Goal: Check status

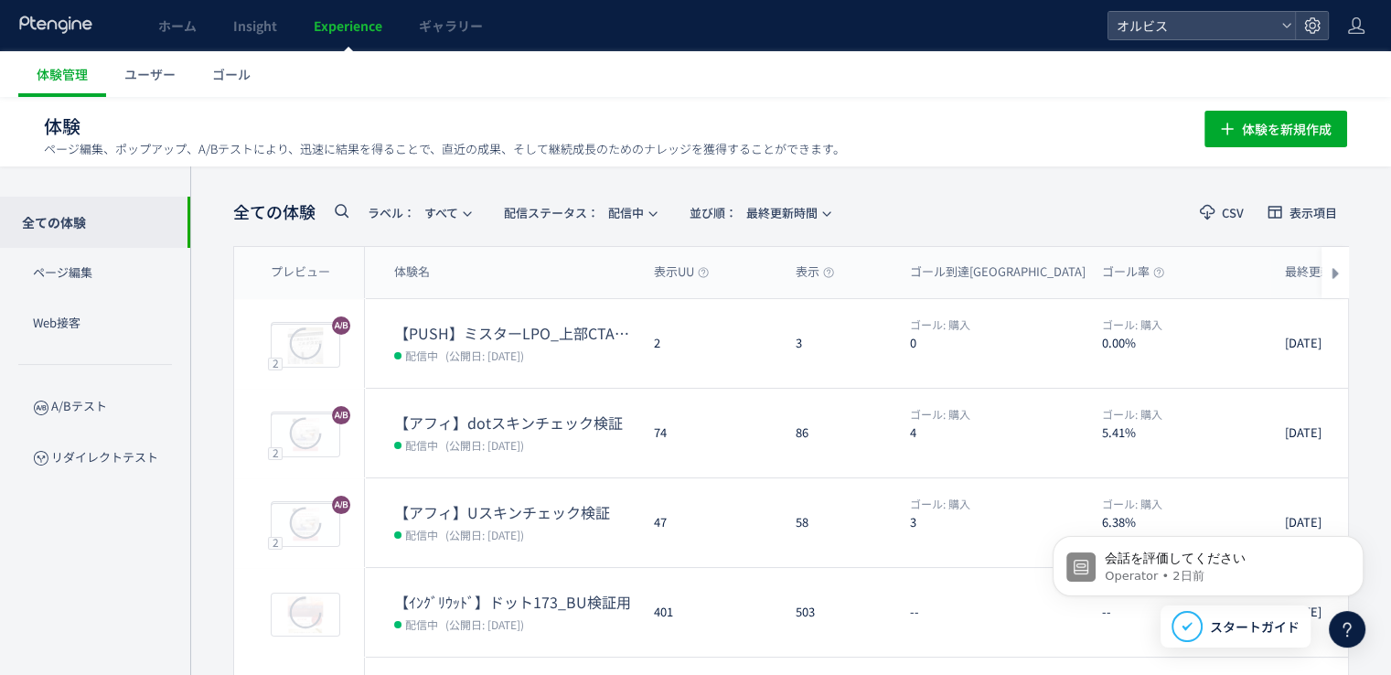
click at [560, 335] on dt "【PUSH】ミスターLPO_上部CTAなし" at bounding box center [516, 333] width 245 height 21
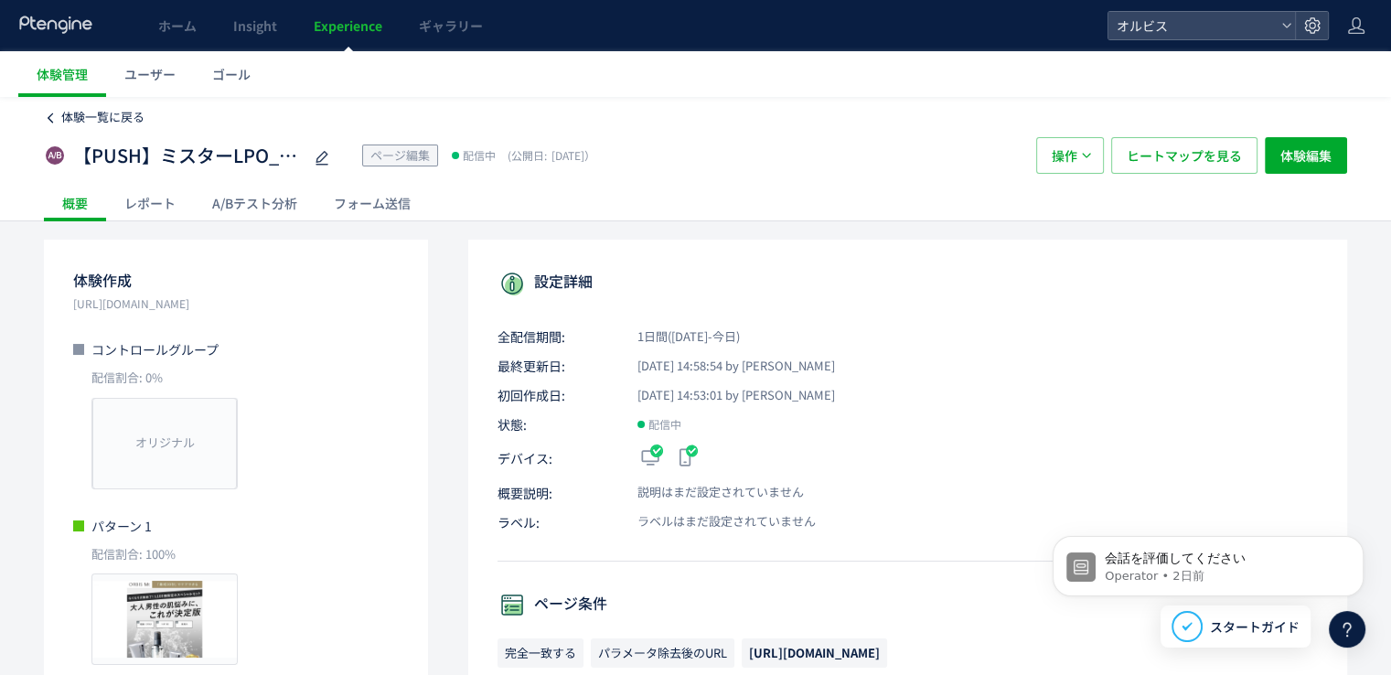
click at [113, 120] on span "体験一覧に戻る" at bounding box center [102, 116] width 83 height 17
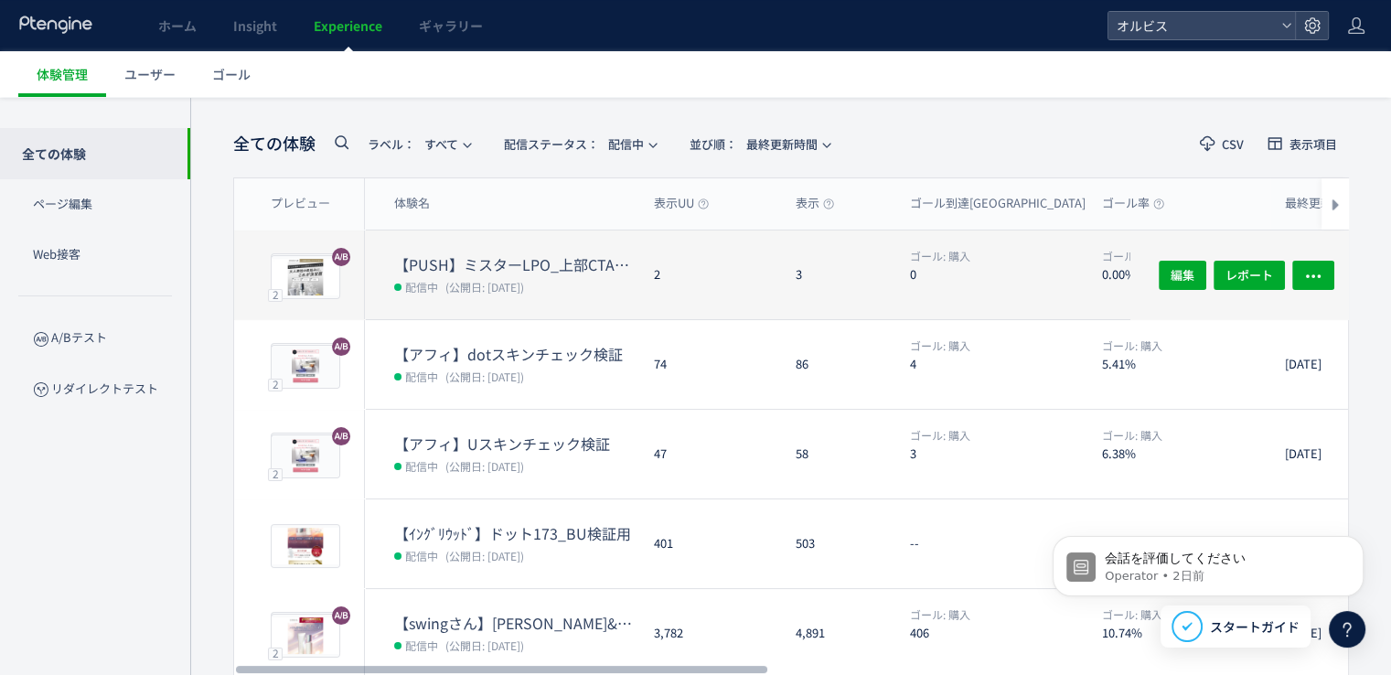
scroll to position [38, 0]
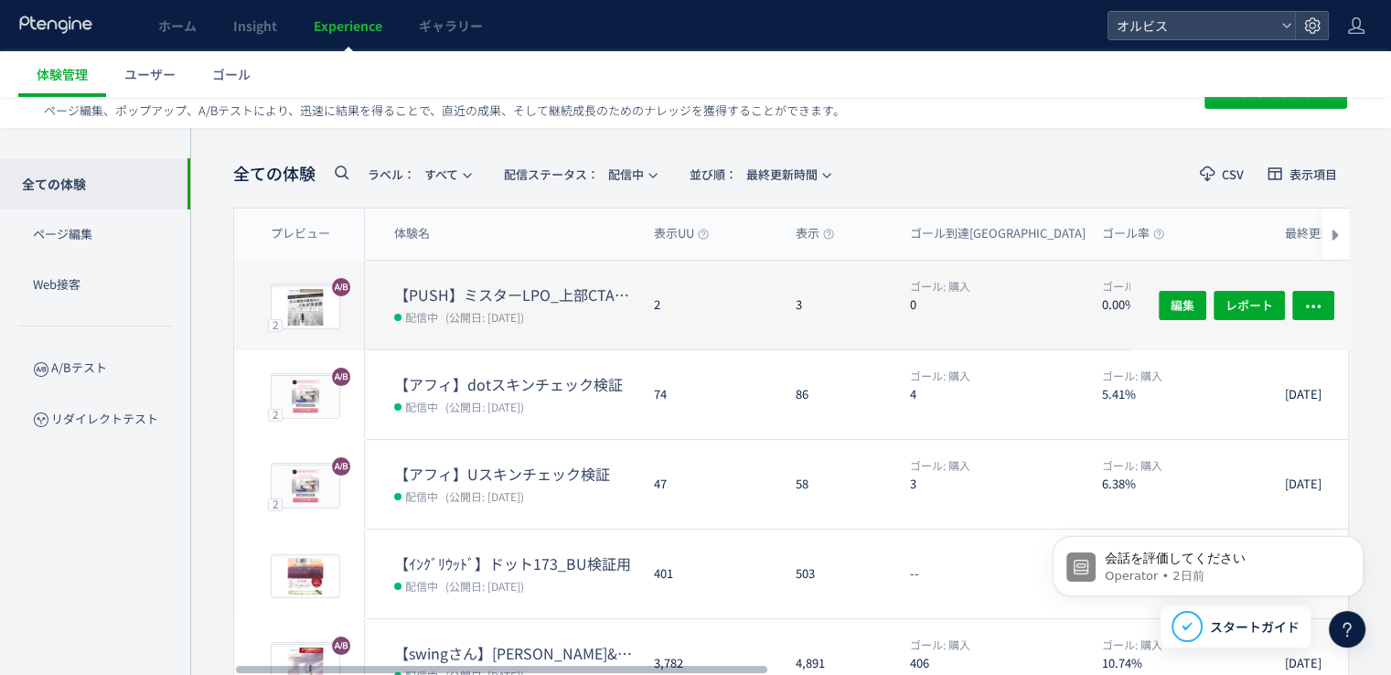
click at [508, 226] on div "体験名" at bounding box center [502, 233] width 274 height 51
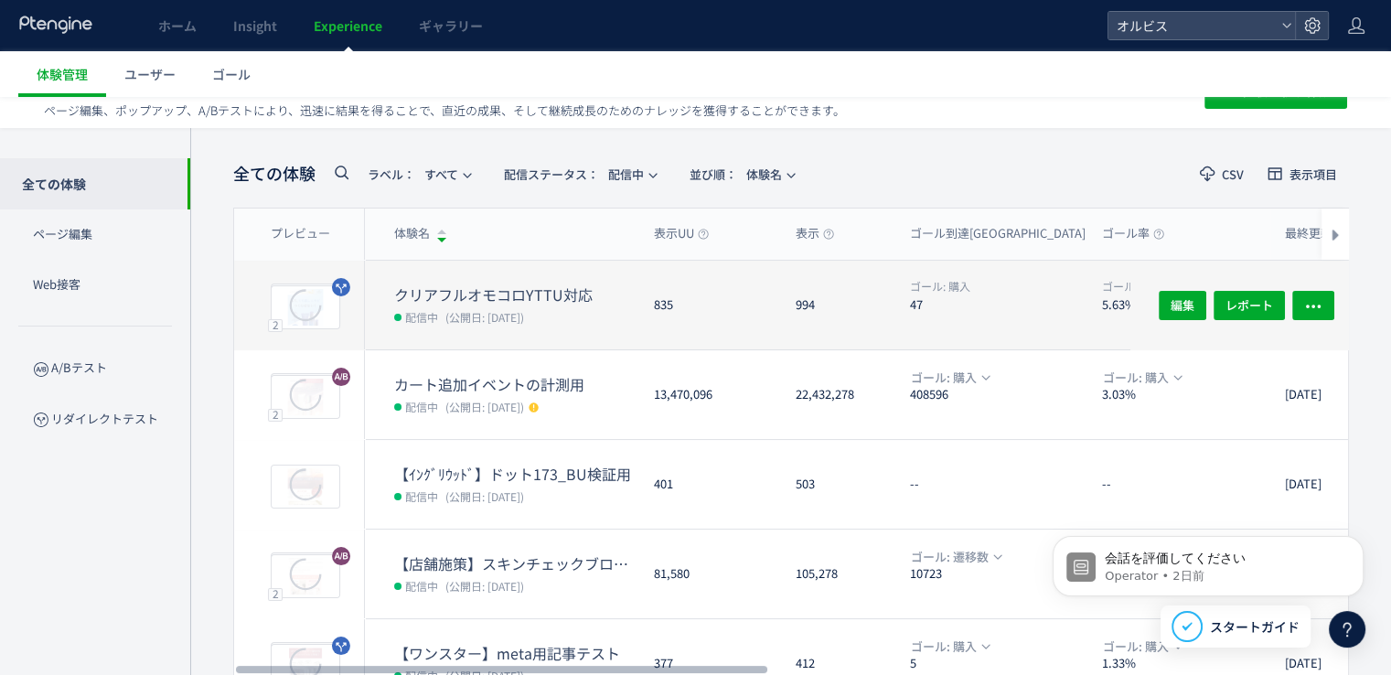
click at [501, 305] on dd "配信中 (公開日: [DATE])" at bounding box center [516, 317] width 245 height 24
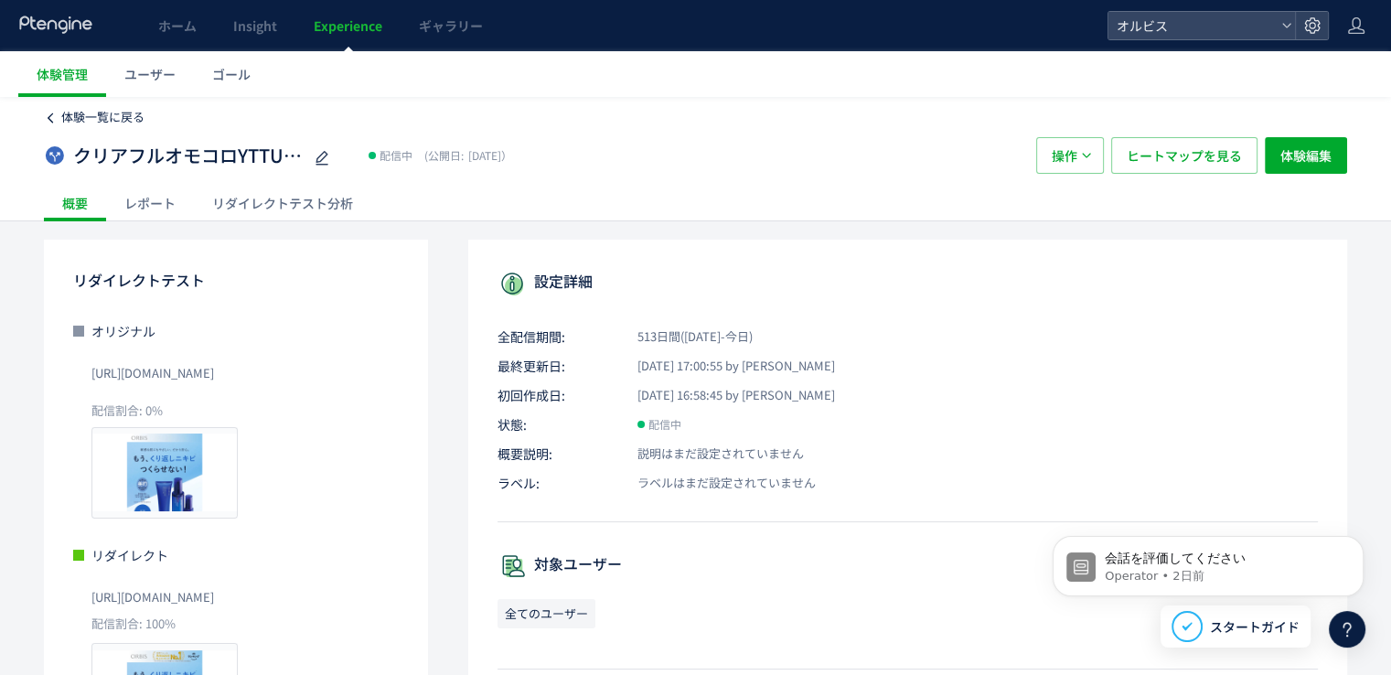
click at [117, 122] on span "体験一覧に戻る" at bounding box center [102, 116] width 83 height 17
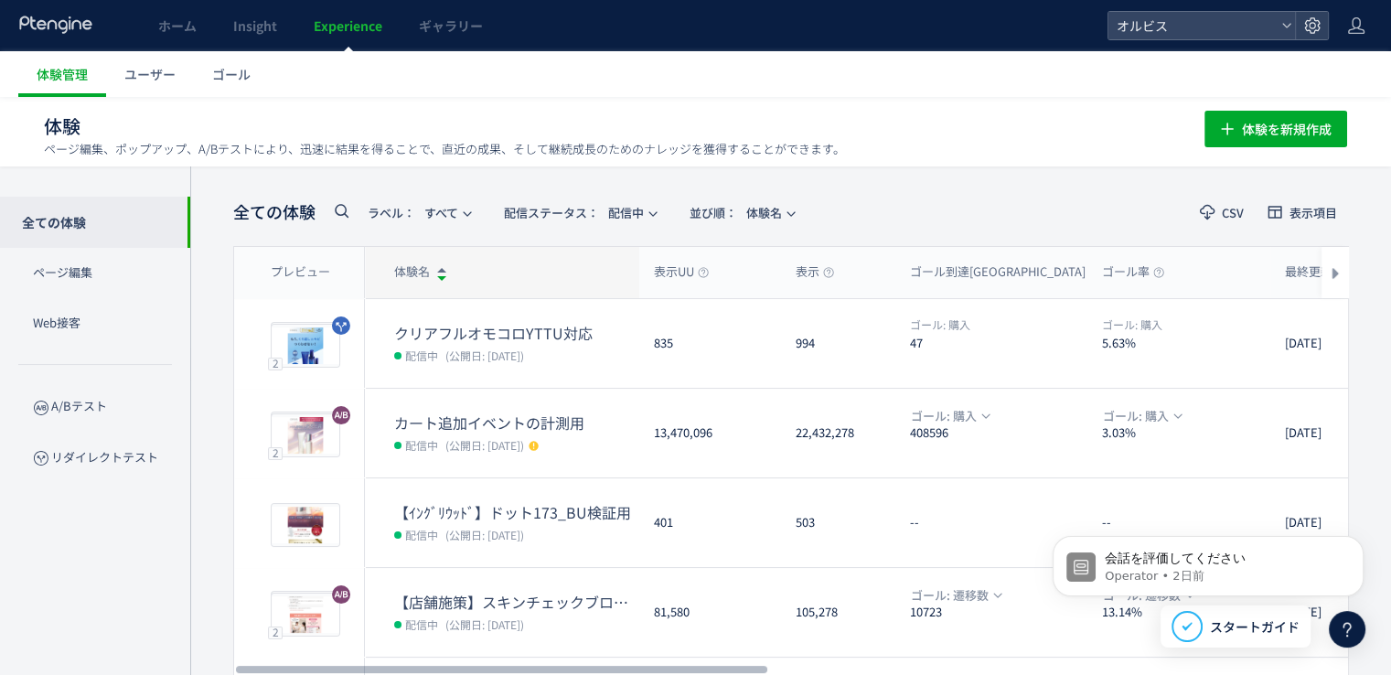
click at [427, 273] on span "体験名" at bounding box center [412, 271] width 36 height 17
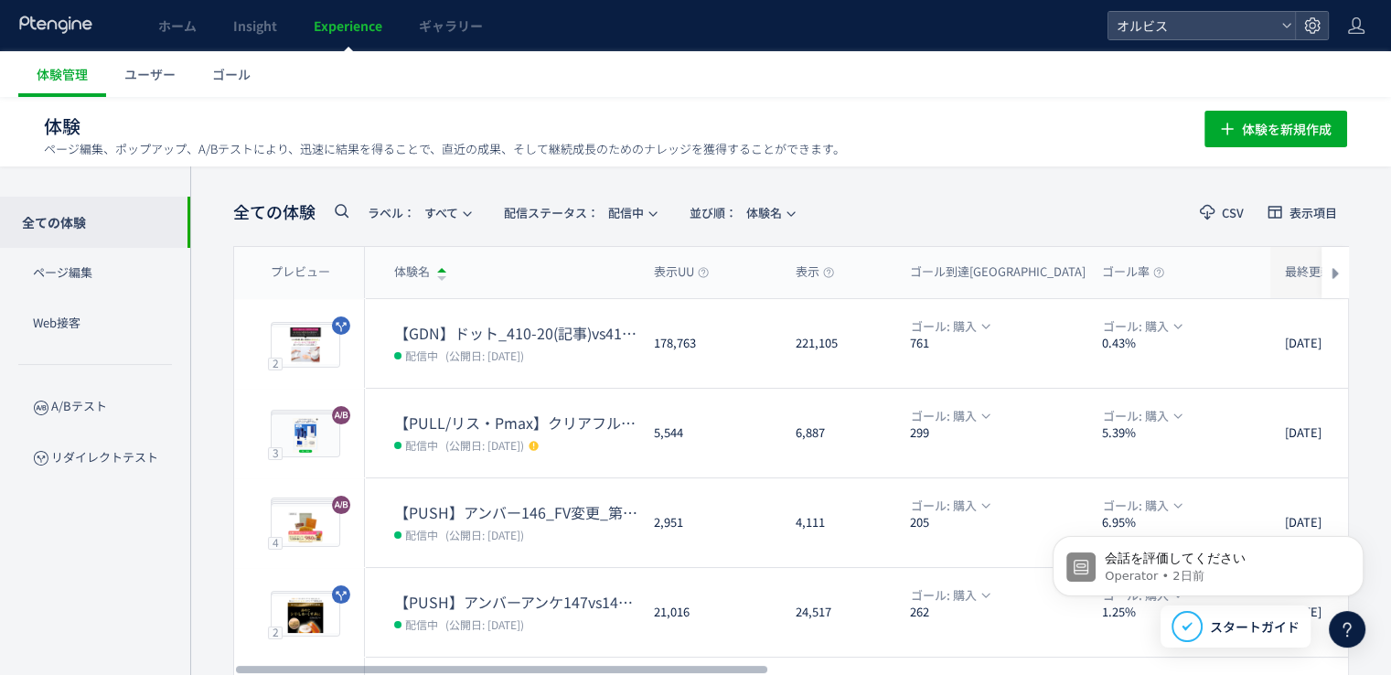
click at [1293, 276] on span "最終更新時間" at bounding box center [1328, 271] width 86 height 17
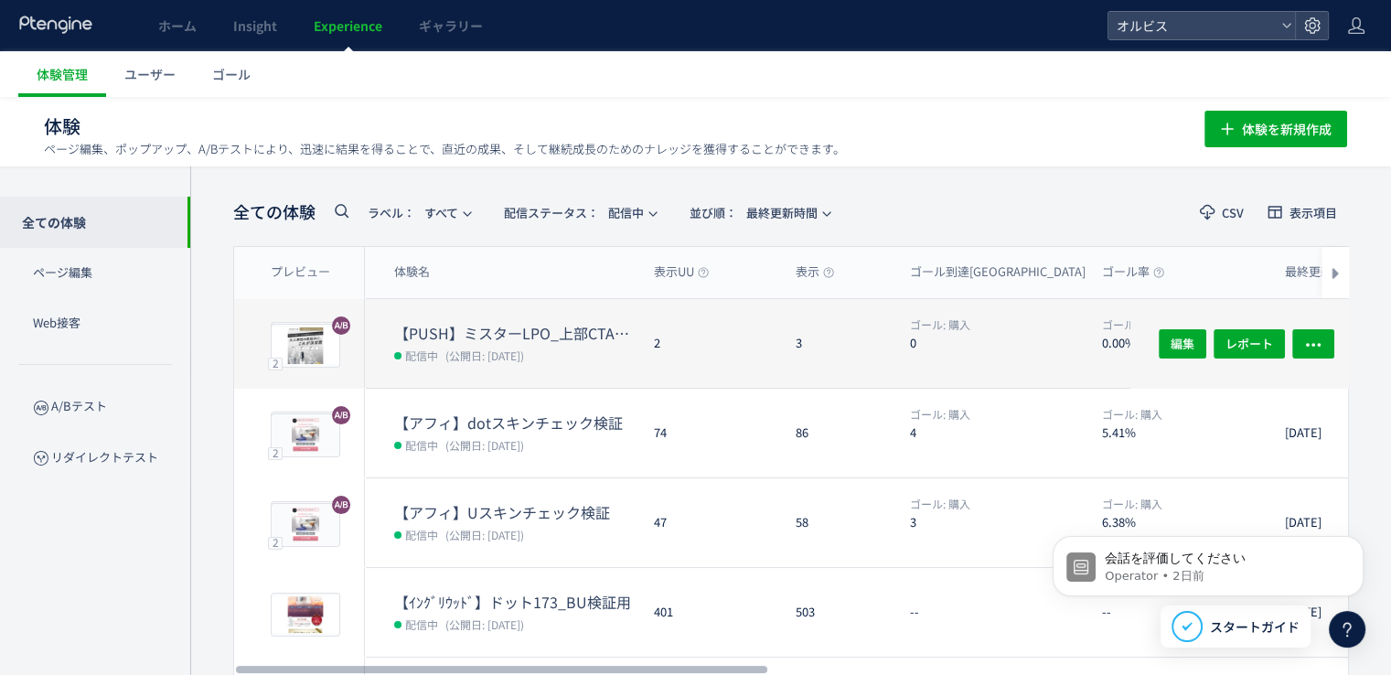
click at [534, 343] on dd "配信中 (公開日: [DATE])" at bounding box center [516, 355] width 245 height 24
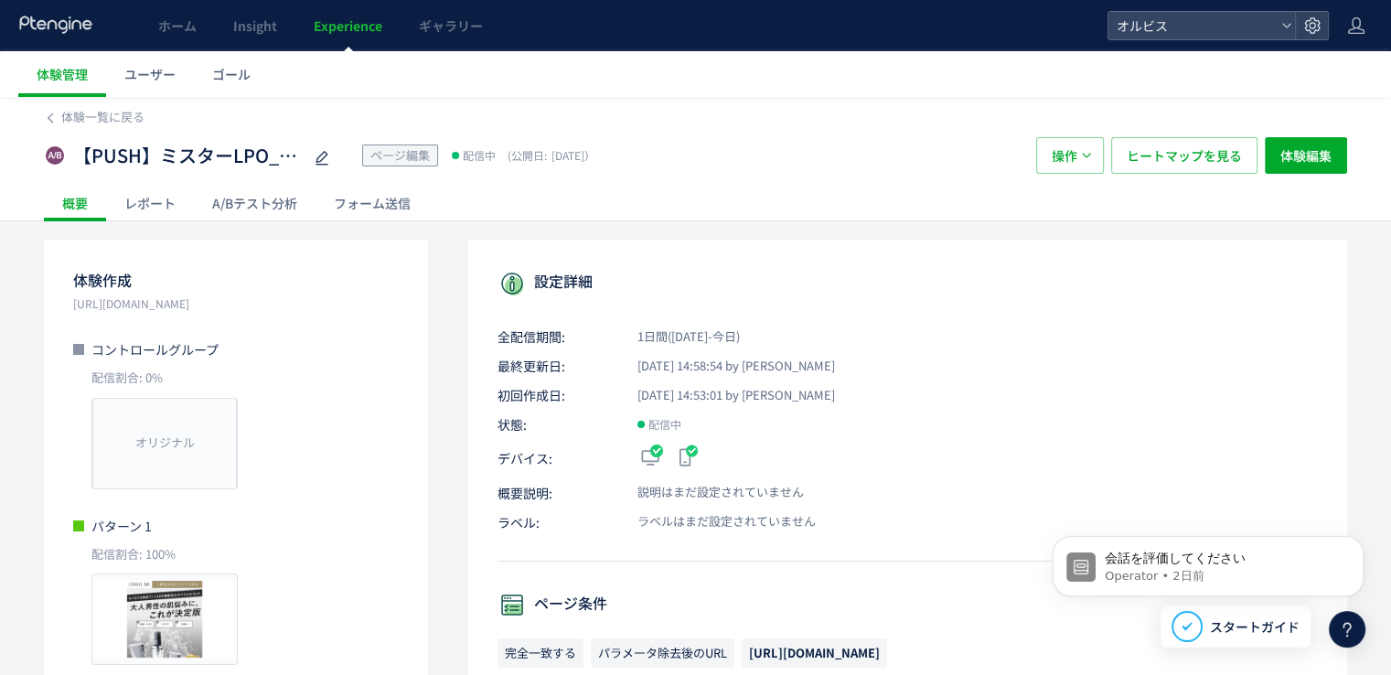
click at [241, 198] on div "A/Bテスト分析" at bounding box center [255, 203] width 122 height 37
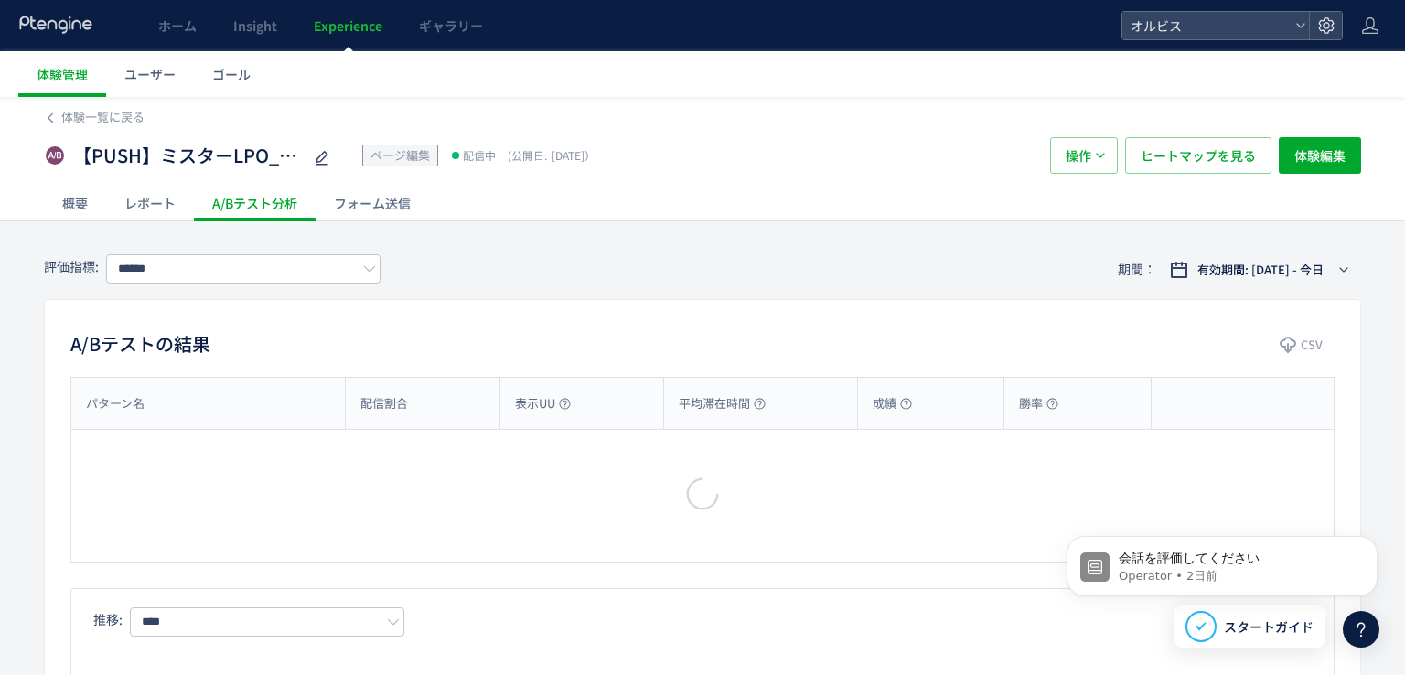
type input "**"
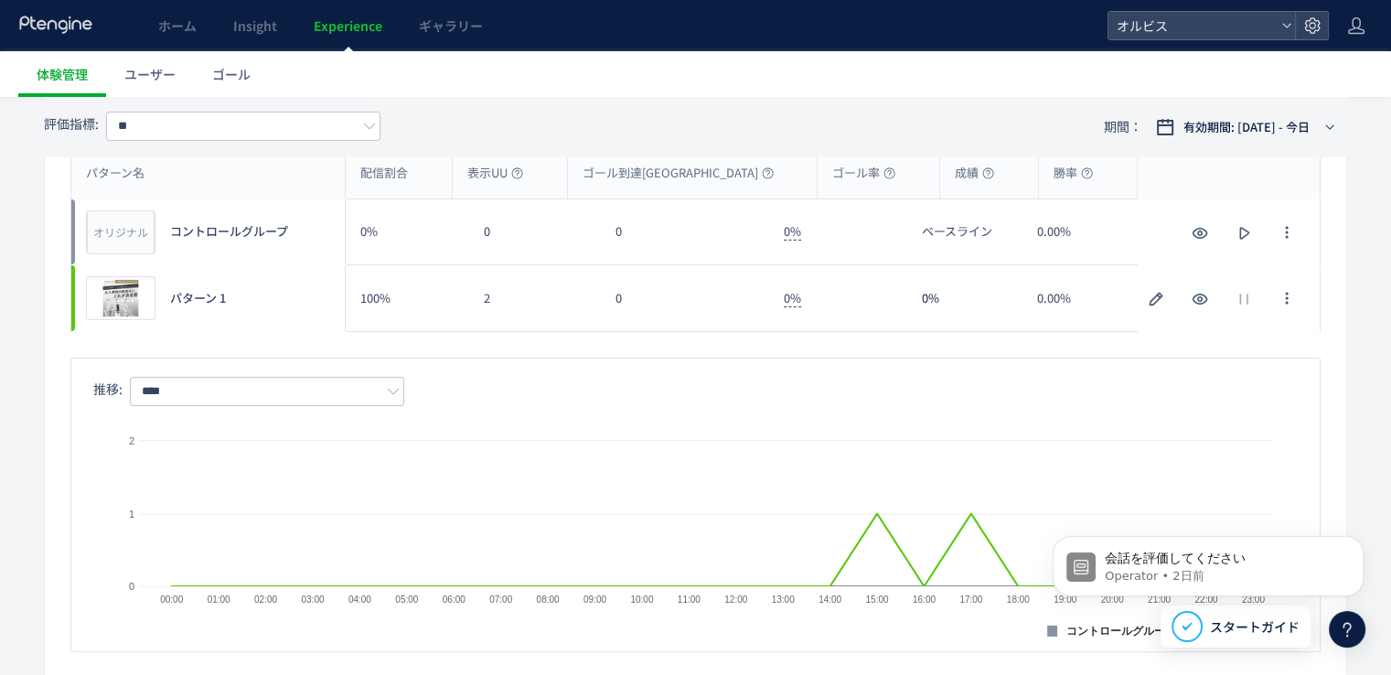
scroll to position [366, 0]
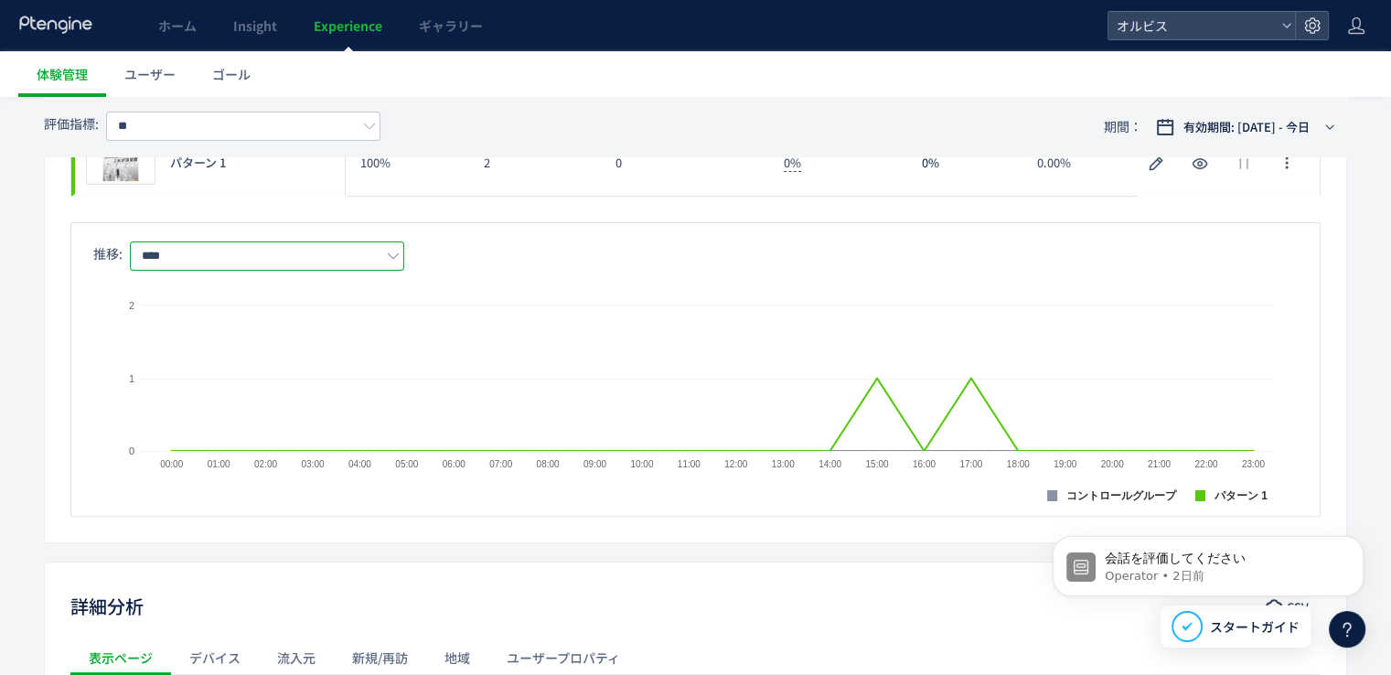
click at [326, 241] on input "****" at bounding box center [267, 255] width 274 height 29
click at [610, 202] on div "パターン名 配信割合 表示UU ゴール到達UU ゴール率 成績 勝率 パターン名 オリジナル プレビュー コントロールグループ 0% 0 0 0% ベースライ…" at bounding box center [695, 264] width 1301 height 506
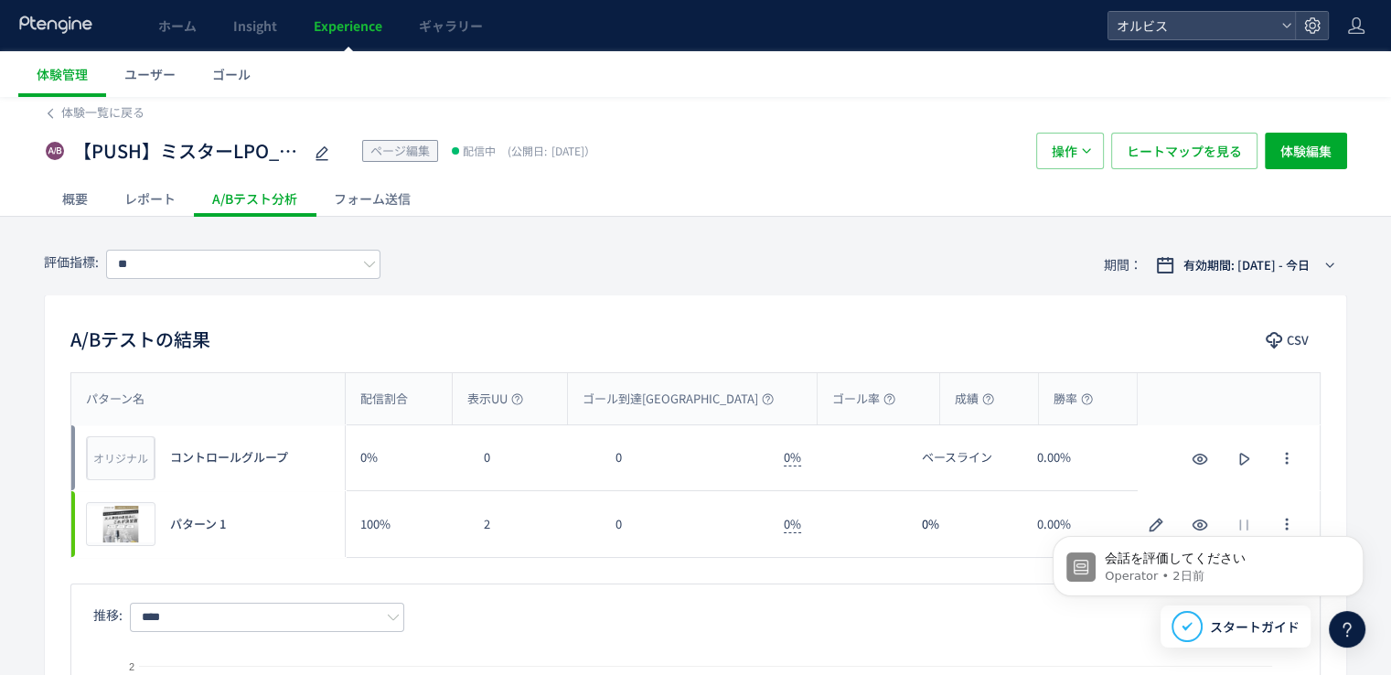
scroll to position [0, 0]
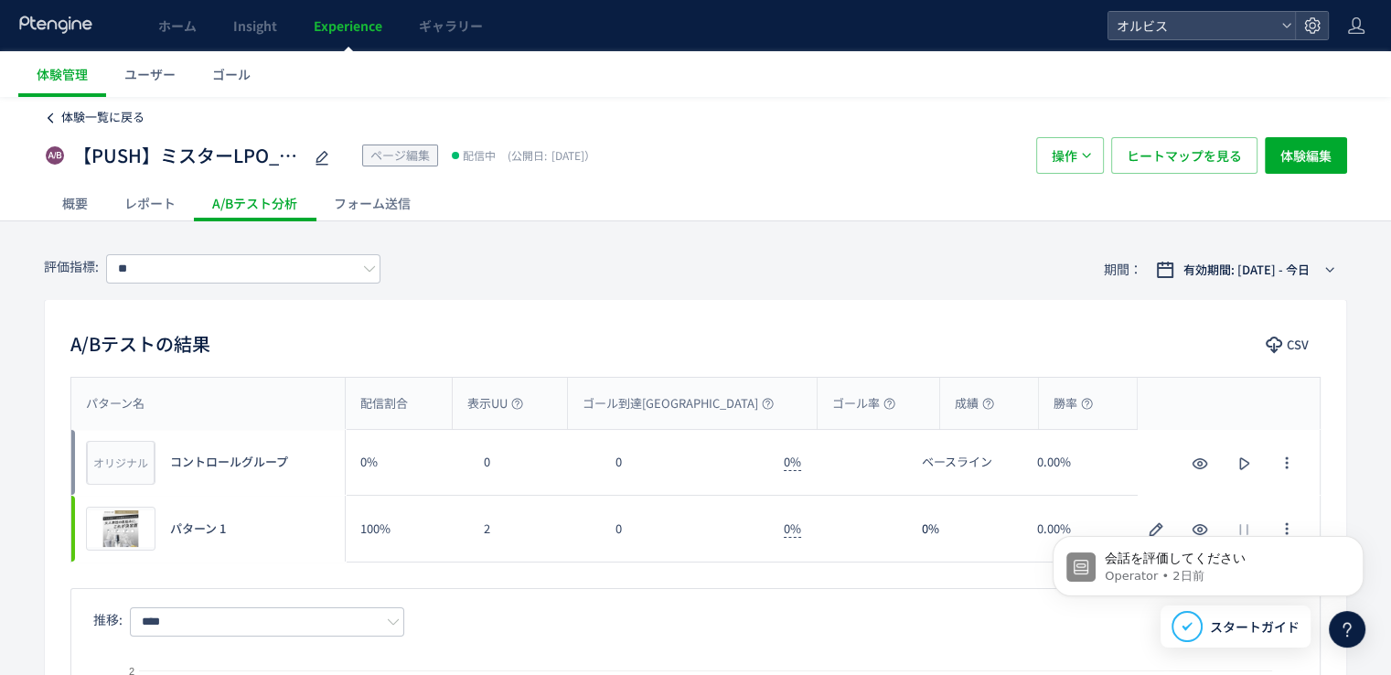
click at [123, 113] on span "体験一覧に戻る" at bounding box center [102, 116] width 83 height 17
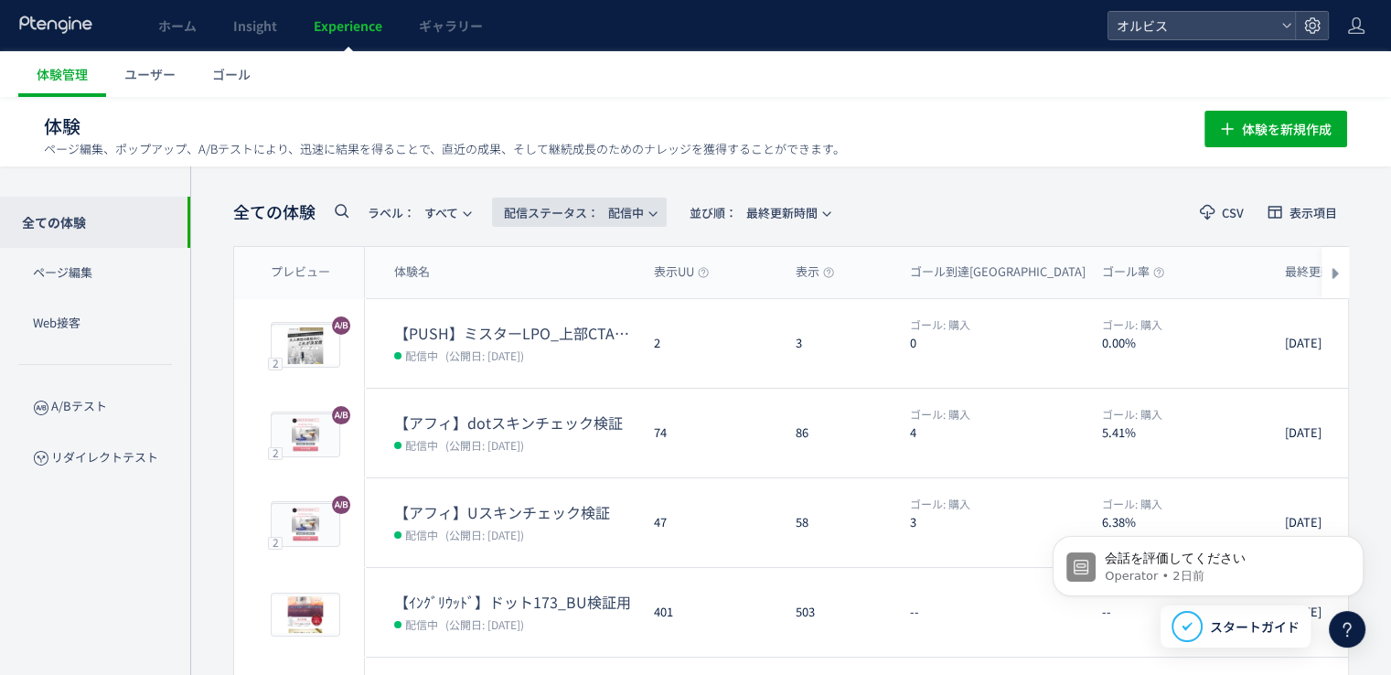
click at [597, 212] on span "配信ステータス​：" at bounding box center [551, 212] width 95 height 17
click at [585, 362] on li "停止中" at bounding box center [583, 362] width 75 height 33
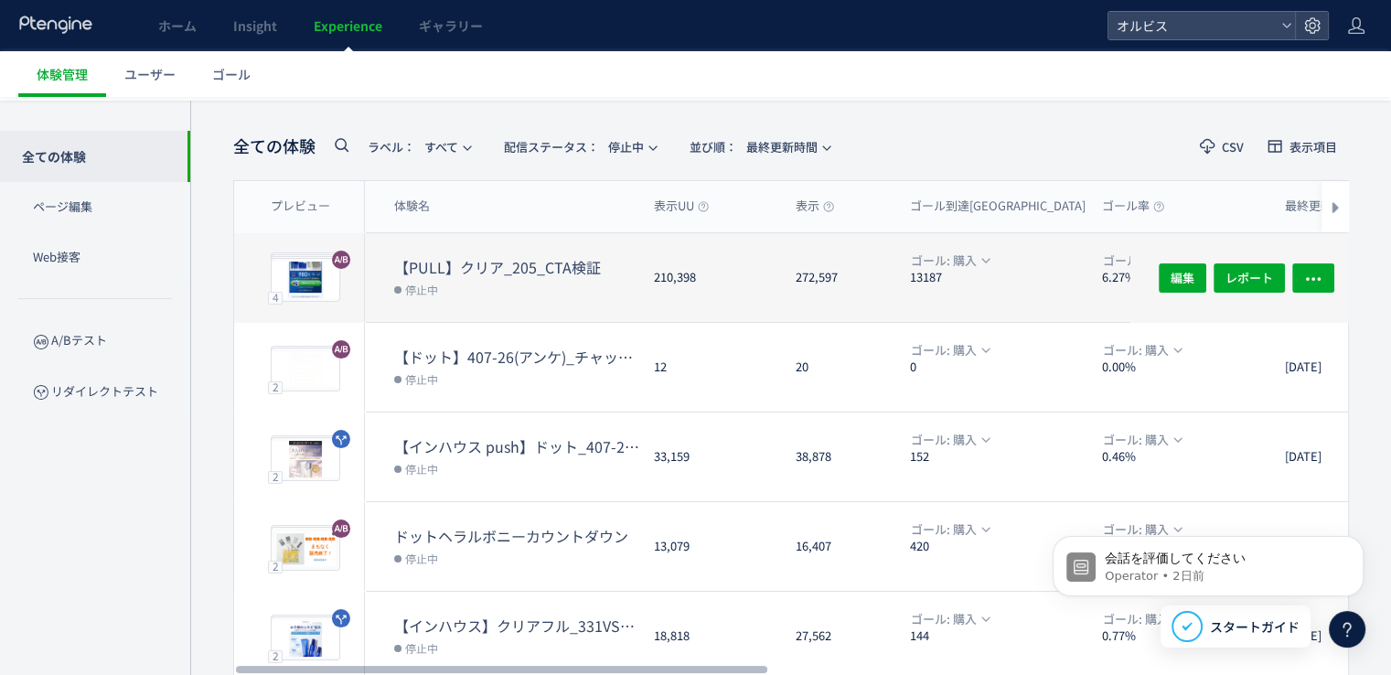
scroll to position [38, 0]
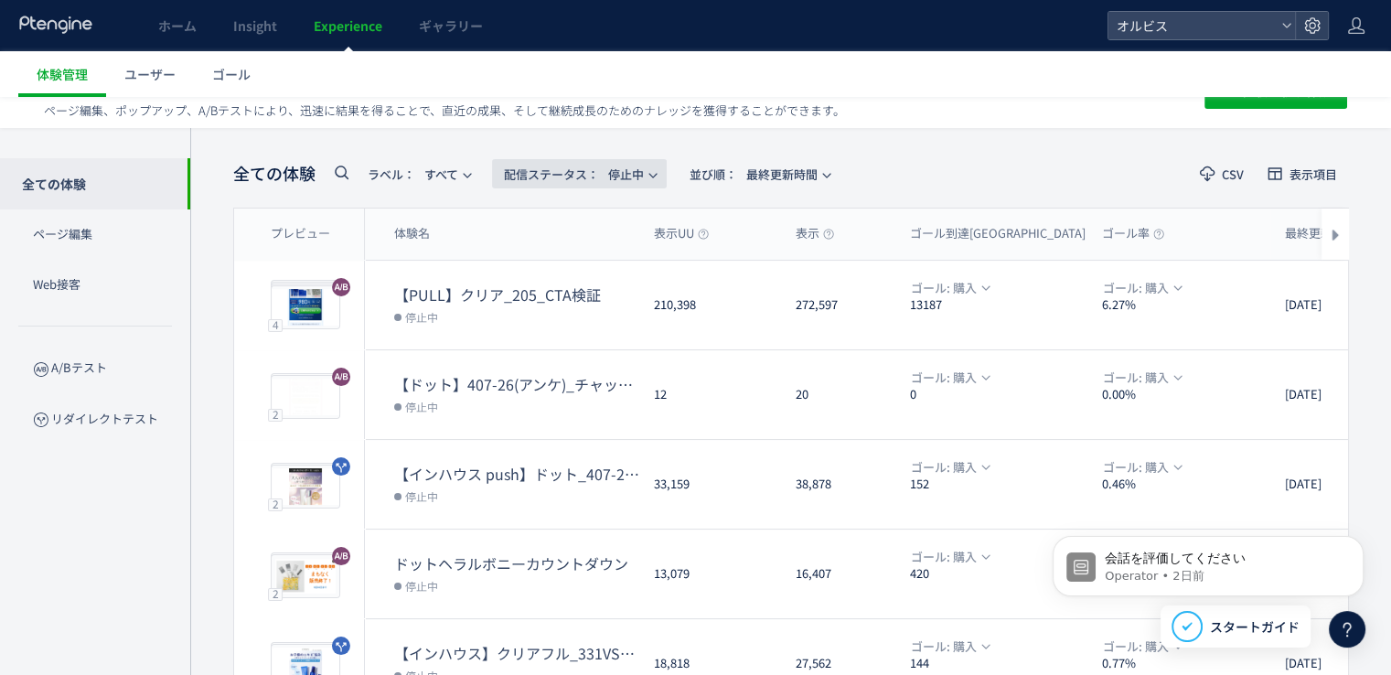
click at [541, 169] on span "配信ステータス​：" at bounding box center [551, 174] width 95 height 17
click at [574, 246] on li "配信中" at bounding box center [583, 257] width 75 height 33
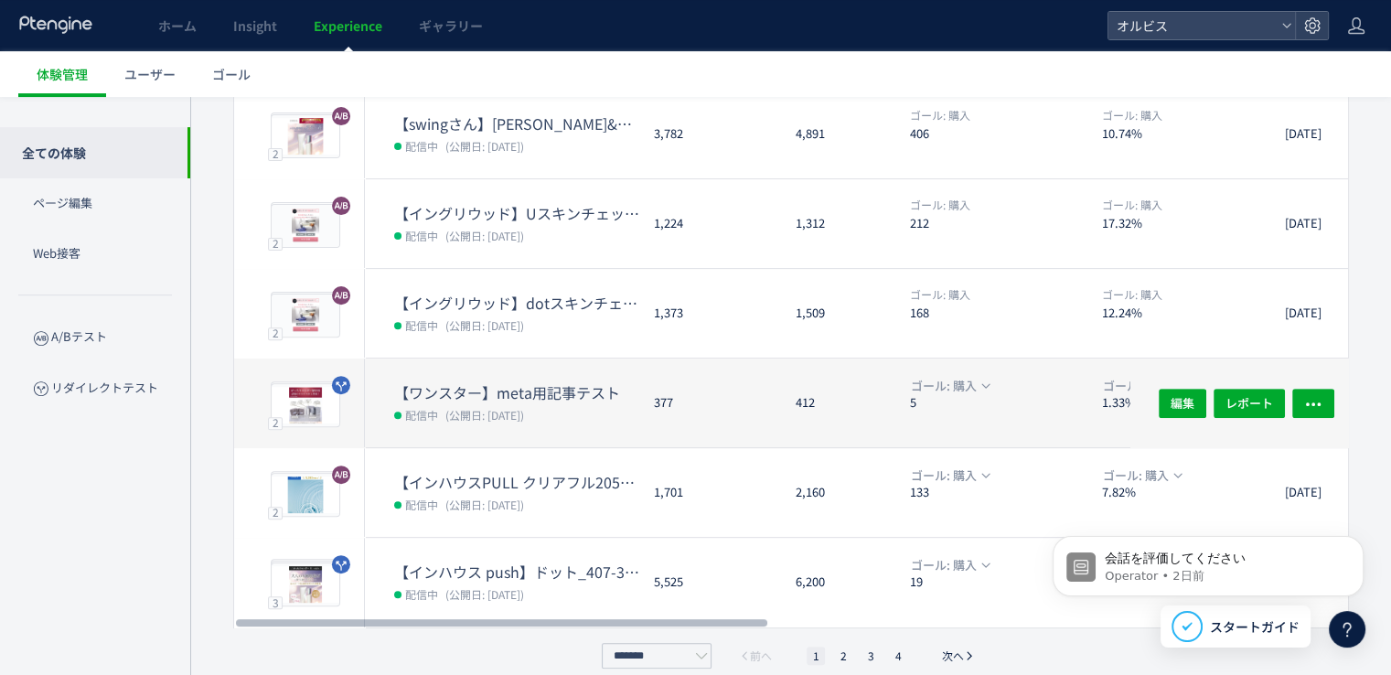
scroll to position [587, 0]
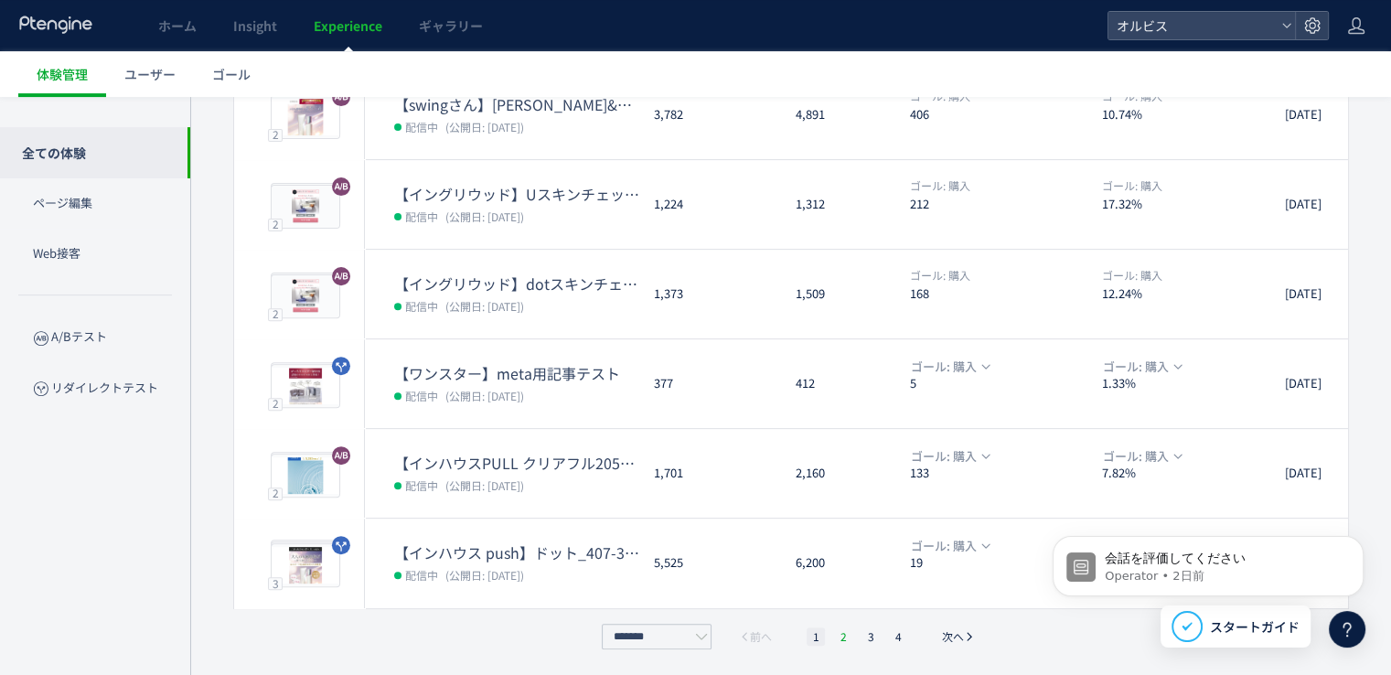
click at [841, 633] on li "2" at bounding box center [843, 636] width 18 height 18
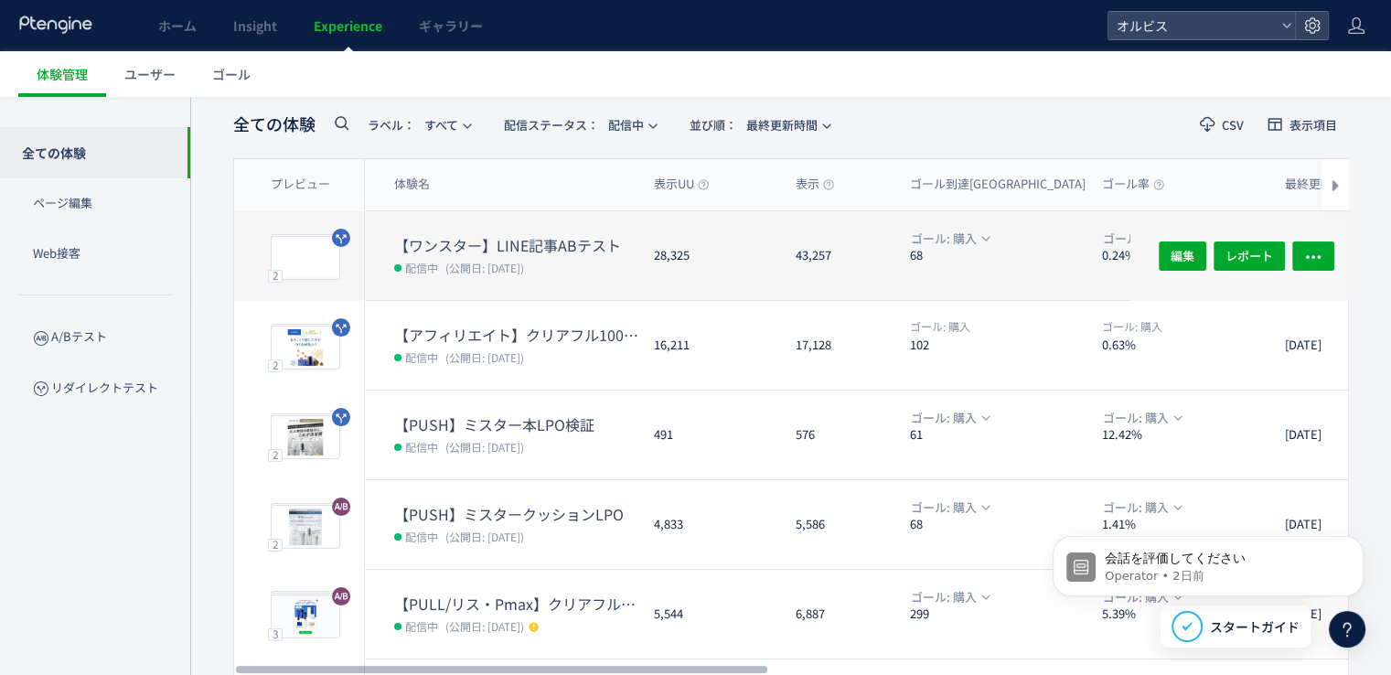
scroll to position [183, 0]
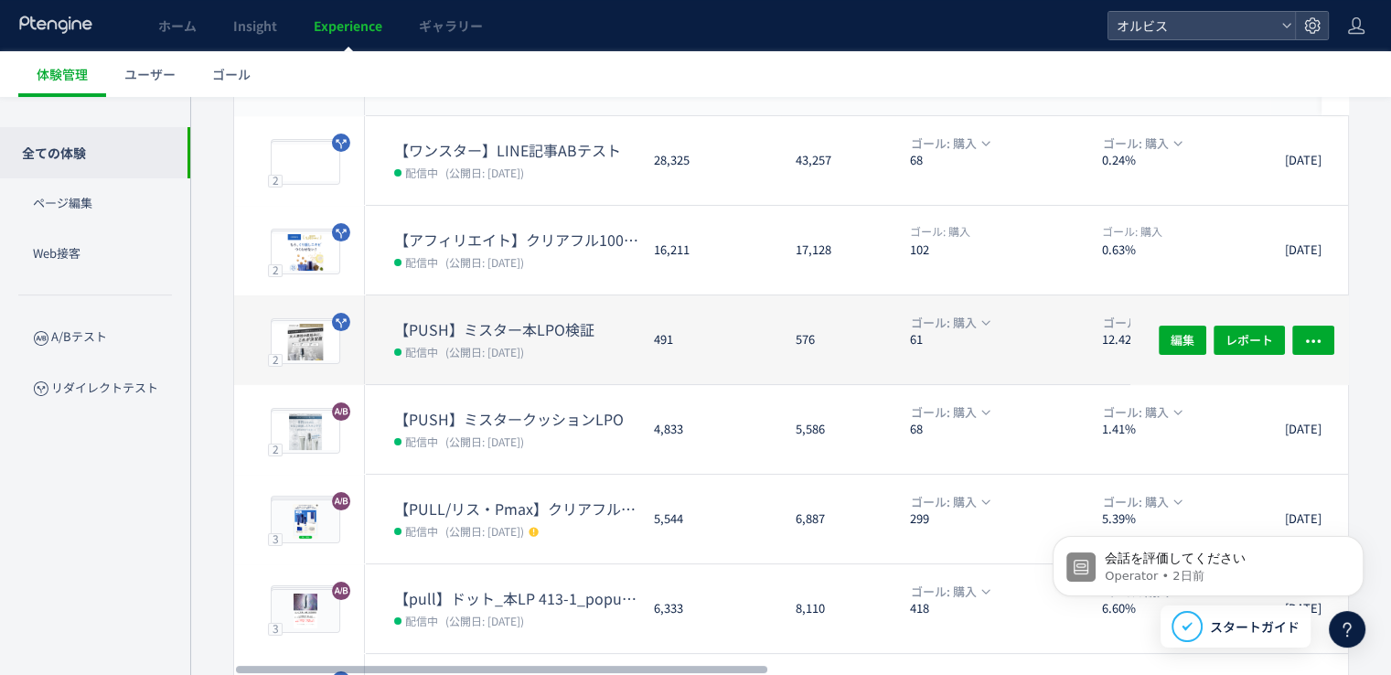
click at [524, 349] on span "(公開日: [DATE])" at bounding box center [484, 352] width 79 height 16
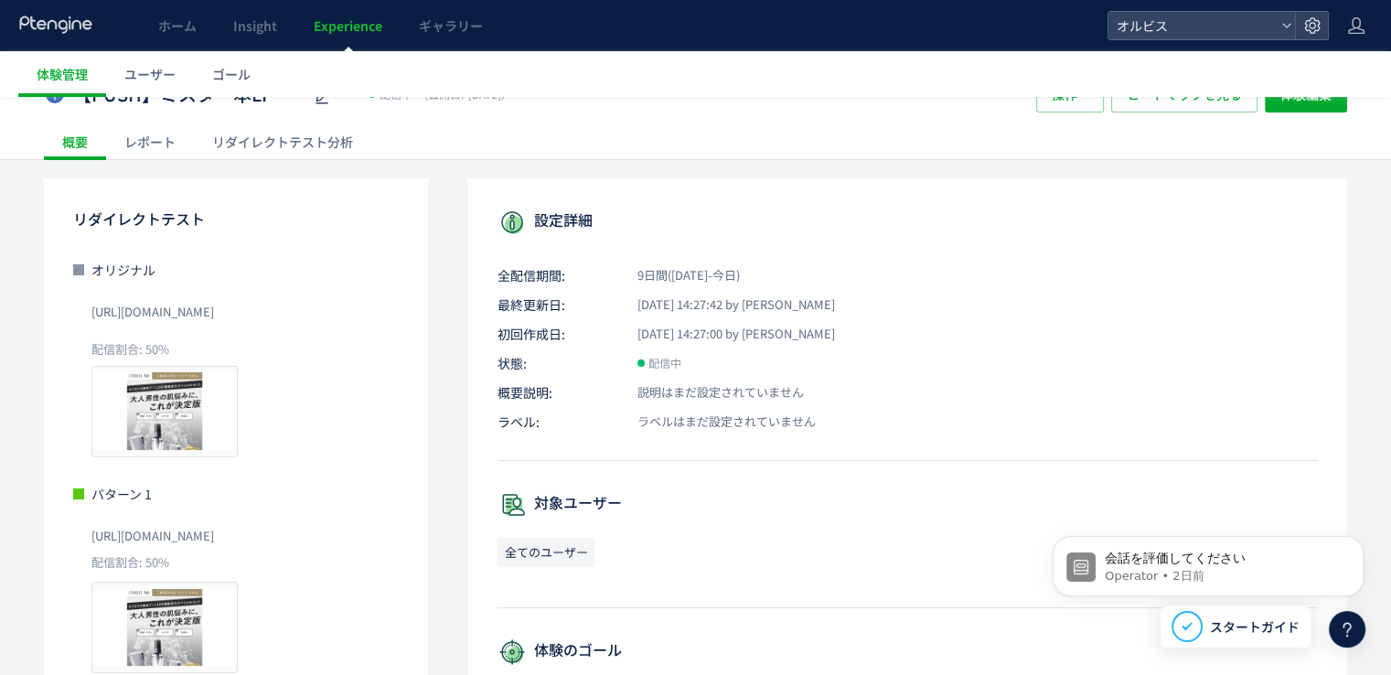
scroll to position [91, 0]
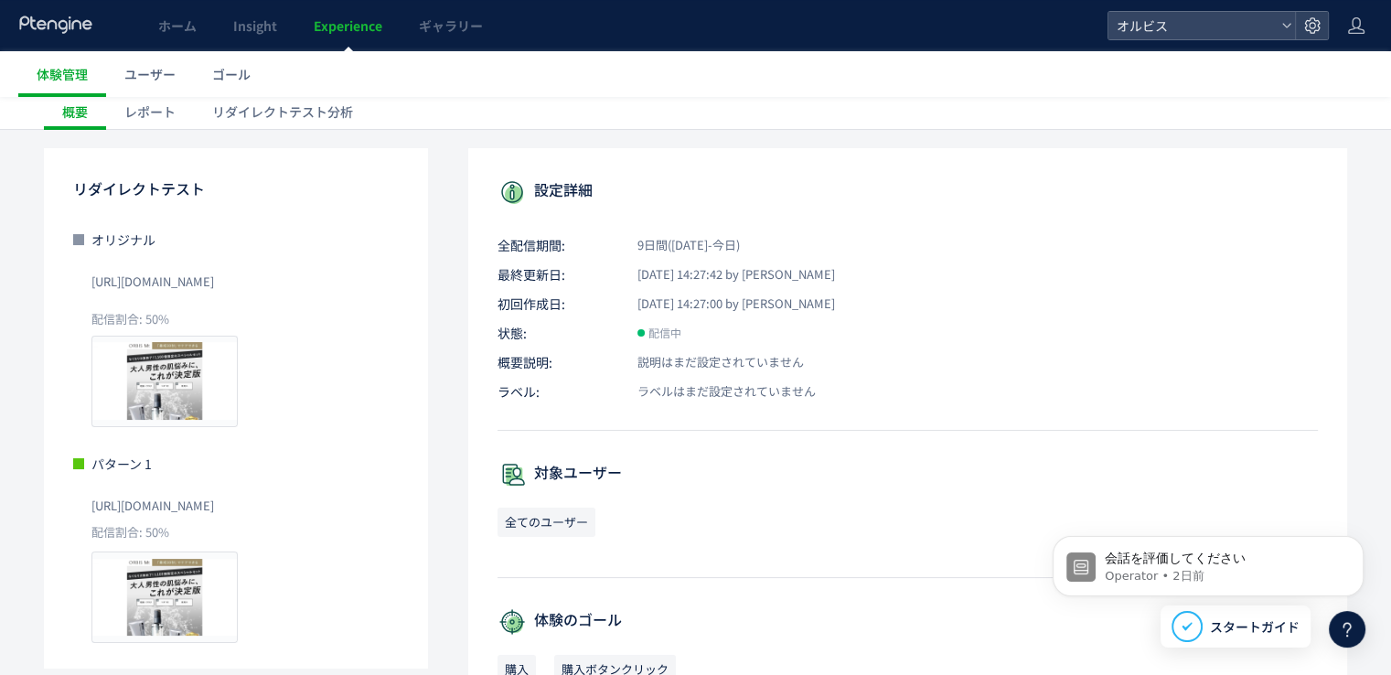
click at [243, 112] on div "リダイレクトテスト分析" at bounding box center [282, 111] width 177 height 37
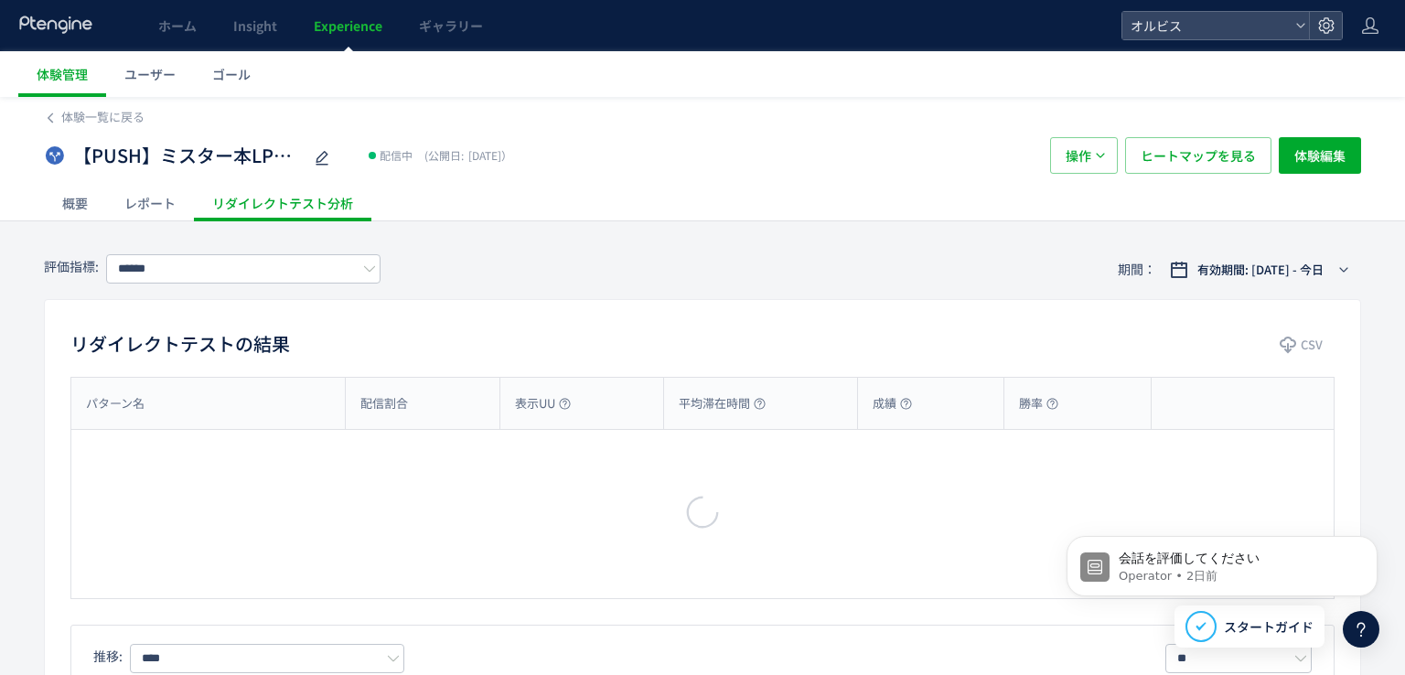
type input "**"
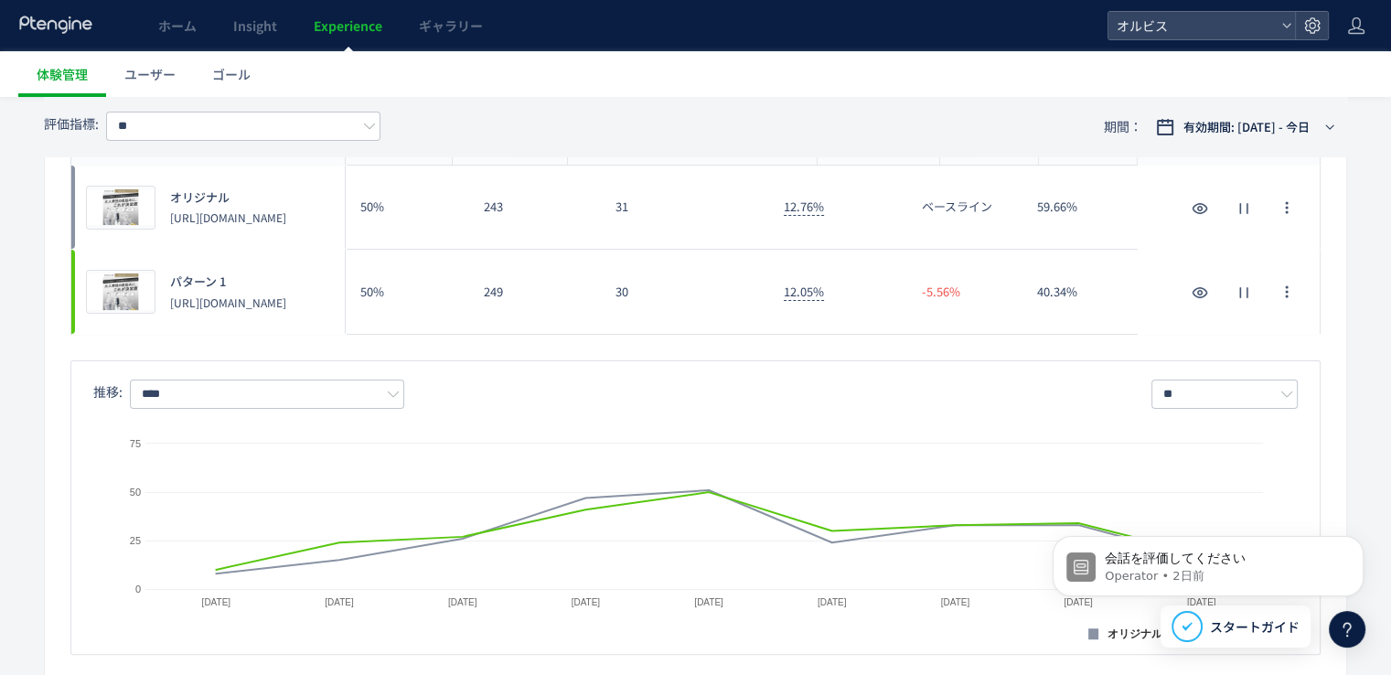
scroll to position [274, 0]
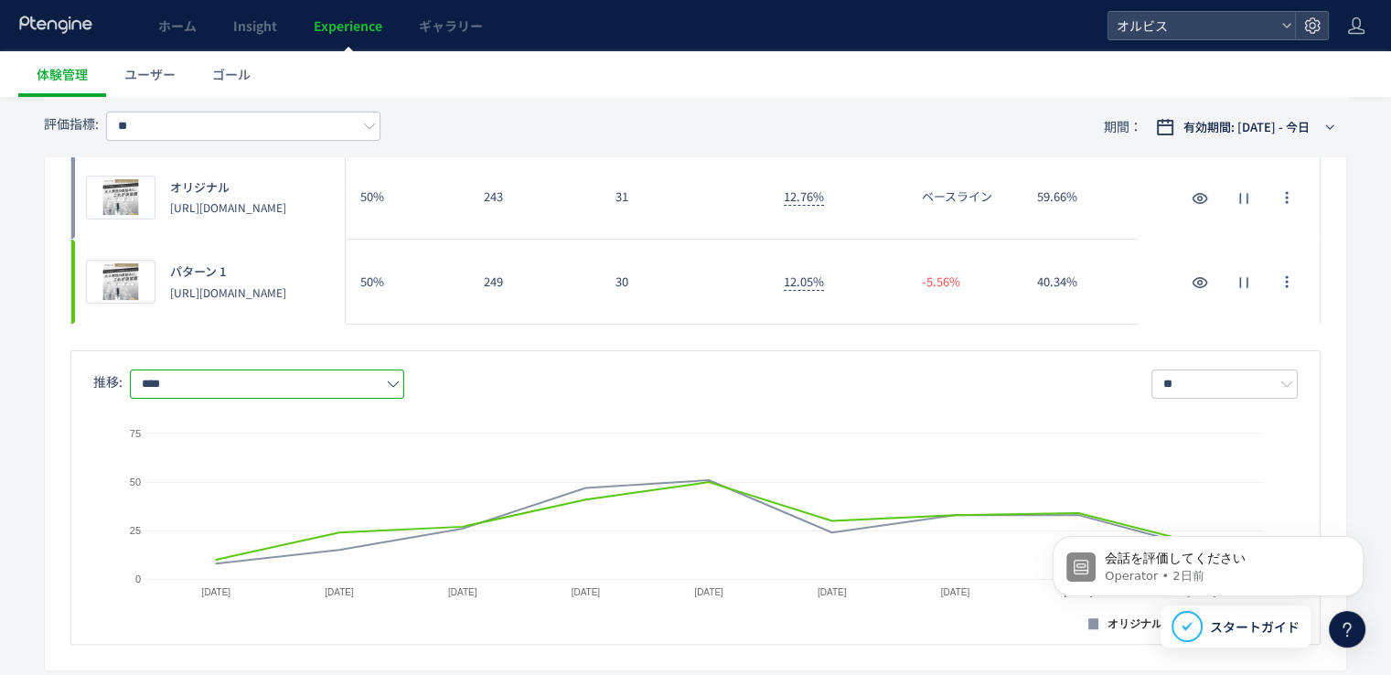
click at [279, 378] on input "****" at bounding box center [267, 383] width 274 height 29
click at [184, 500] on span "購入率" at bounding box center [271, 492] width 238 height 31
type input "***"
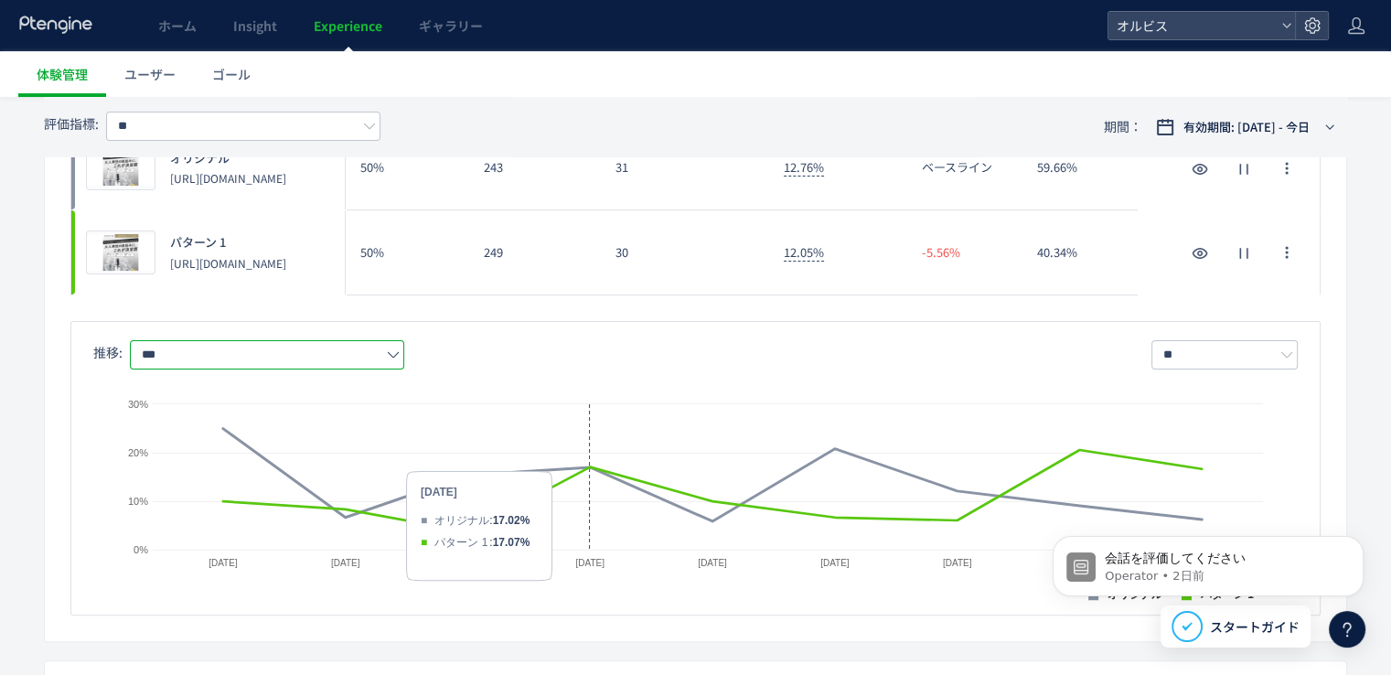
scroll to position [0, 0]
